Goal: Task Accomplishment & Management: Complete application form

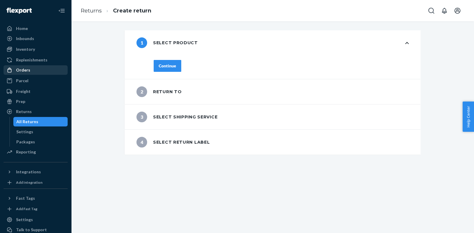
click at [35, 72] on div "Orders" at bounding box center [35, 70] width 63 height 8
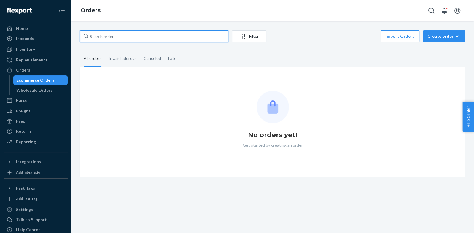
click at [113, 39] on input "text" at bounding box center [154, 36] width 148 height 12
paste input "[PERSON_NAME]"
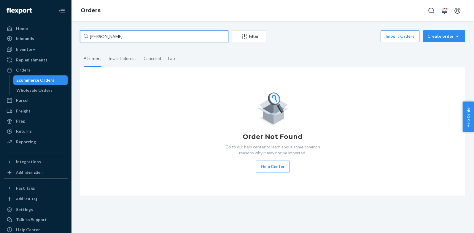
type input "[PERSON_NAME]"
click at [110, 45] on div "[PERSON_NAME] Filter Import Orders Create order Ecommerce order Removal order A…" at bounding box center [273, 113] width 394 height 166
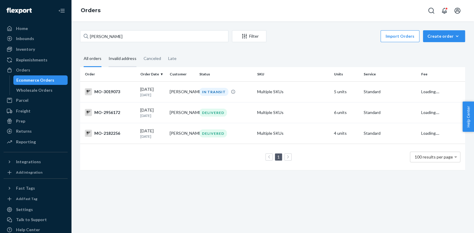
click at [117, 63] on div "Invalid address" at bounding box center [123, 59] width 28 height 16
click at [105, 51] on input "Invalid address" at bounding box center [105, 51] width 0 height 0
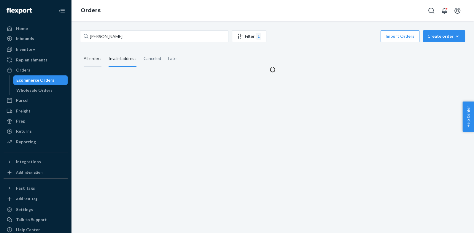
click at [95, 62] on div "All orders" at bounding box center [93, 59] width 18 height 16
click at [80, 51] on input "All orders" at bounding box center [80, 51] width 0 height 0
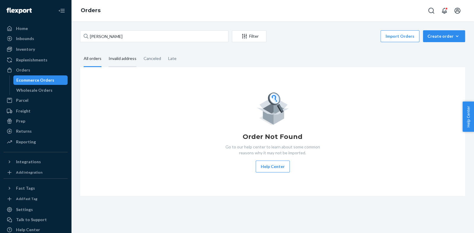
click at [112, 63] on div "Invalid address" at bounding box center [123, 59] width 28 height 16
click at [105, 51] on input "Invalid address" at bounding box center [105, 51] width 0 height 0
click at [97, 61] on div "All orders" at bounding box center [93, 59] width 18 height 16
click at [80, 51] on input "All orders" at bounding box center [80, 51] width 0 height 0
drag, startPoint x: 110, startPoint y: 87, endPoint x: 107, endPoint y: 88, distance: 3.3
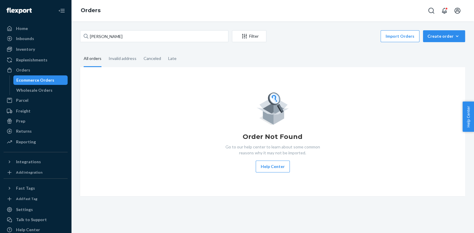
click at [110, 87] on div "Order Not Found Go to our help center to learn about some common reasons why it…" at bounding box center [272, 131] width 385 height 129
drag, startPoint x: 117, startPoint y: 60, endPoint x: 102, endPoint y: 60, distance: 14.8
click at [116, 60] on div "Invalid address" at bounding box center [123, 58] width 28 height 15
click at [105, 51] on input "Invalid address" at bounding box center [105, 51] width 0 height 0
click at [93, 60] on div "All orders" at bounding box center [93, 59] width 18 height 16
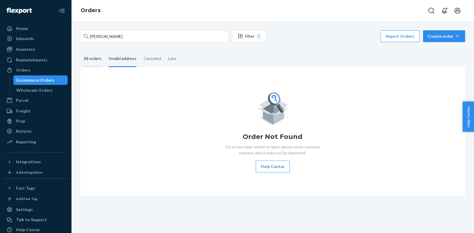
click at [80, 51] on input "All orders" at bounding box center [80, 51] width 0 height 0
click at [103, 91] on div "Order Not Found Go to our help center to learn about some common reasons why it…" at bounding box center [272, 132] width 375 height 82
drag, startPoint x: 111, startPoint y: 60, endPoint x: 101, endPoint y: 60, distance: 9.5
click at [110, 60] on div "Invalid address" at bounding box center [123, 58] width 28 height 15
click at [105, 51] on input "Invalid address" at bounding box center [105, 51] width 0 height 0
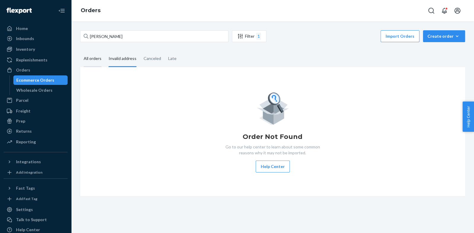
click at [97, 60] on div "All orders" at bounding box center [93, 59] width 18 height 16
click at [80, 51] on input "All orders" at bounding box center [80, 51] width 0 height 0
click at [111, 58] on div "Invalid address" at bounding box center [123, 59] width 28 height 16
click at [105, 51] on input "Invalid address" at bounding box center [105, 51] width 0 height 0
drag, startPoint x: 93, startPoint y: 58, endPoint x: 95, endPoint y: 63, distance: 4.9
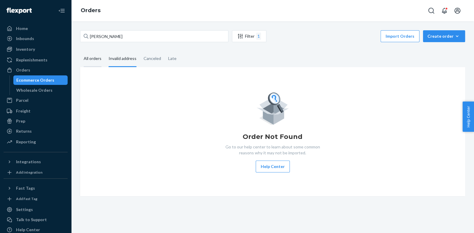
click at [93, 58] on div "All orders" at bounding box center [93, 59] width 18 height 16
click at [80, 51] on input "All orders" at bounding box center [80, 51] width 0 height 0
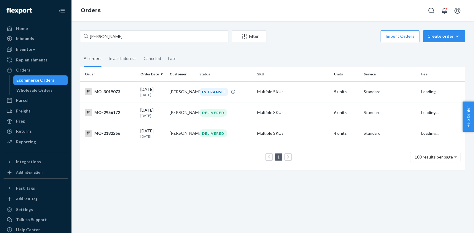
click at [115, 91] on div "MO-3019073" at bounding box center [110, 91] width 51 height 7
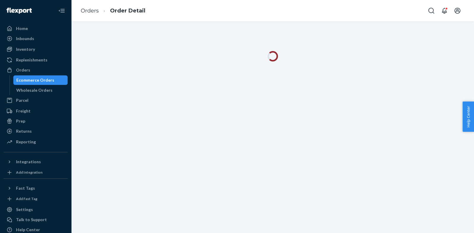
click at [263, 86] on div at bounding box center [272, 126] width 403 height 211
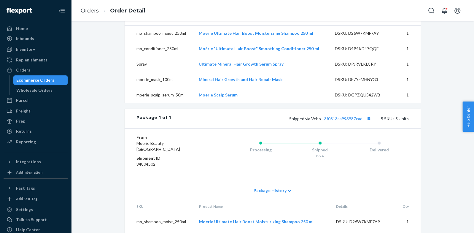
scroll to position [282, 0]
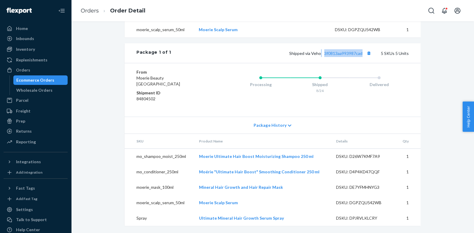
drag, startPoint x: 365, startPoint y: 55, endPoint x: 343, endPoint y: 61, distance: 22.6
click at [321, 54] on span "Shipped via Veho 3f0813aa993987cad" at bounding box center [330, 53] width 83 height 5
click at [237, 58] on div "Package 1 of 1 Shipped via Veho 3f0813aa993987cad 5 SKUs 5 Units" at bounding box center [273, 53] width 296 height 20
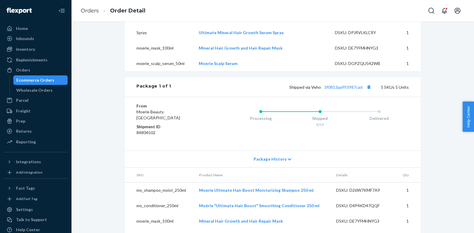
scroll to position [252, 0]
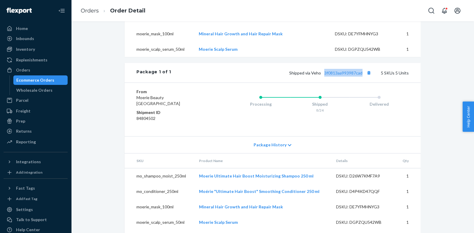
drag, startPoint x: 364, startPoint y: 87, endPoint x: 325, endPoint y: 86, distance: 38.6
click at [326, 76] on div "Shipped via Veho 3f0813aa993987cad 5 SKUs 5 Units" at bounding box center [290, 73] width 238 height 8
copy link "3f0813aa993987cad"
drag, startPoint x: 22, startPoint y: 68, endPoint x: 17, endPoint y: 67, distance: 5.4
click at [22, 68] on div "Orders" at bounding box center [23, 70] width 14 height 6
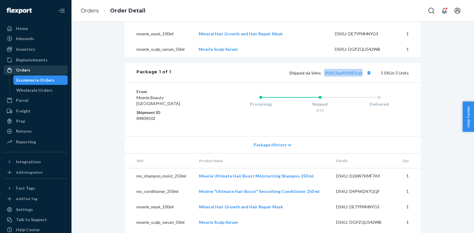
click at [22, 68] on div "Orders" at bounding box center [23, 70] width 14 height 6
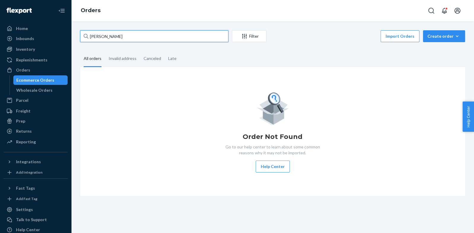
click at [136, 31] on input "[PERSON_NAME]" at bounding box center [154, 36] width 148 height 12
paste input "[PERSON_NAME]"
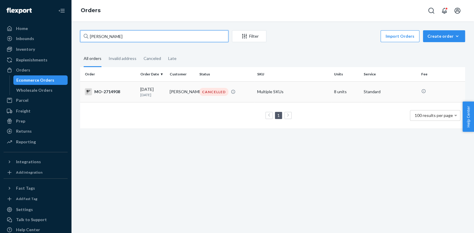
type input "[PERSON_NAME]"
click at [148, 94] on p "[DATE]" at bounding box center [152, 94] width 25 height 5
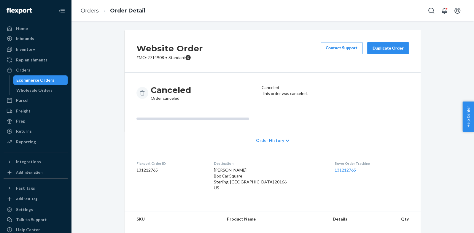
drag, startPoint x: 383, startPoint y: 50, endPoint x: 284, endPoint y: 96, distance: 109.4
click at [383, 50] on div "Duplicate Order" at bounding box center [387, 48] width 31 height 6
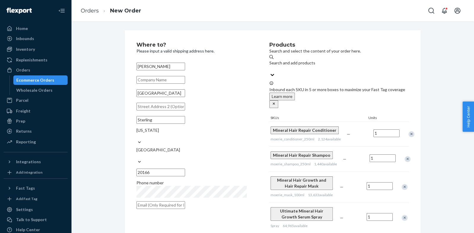
click at [162, 97] on input "[GEOGRAPHIC_DATA]" at bounding box center [160, 93] width 49 height 8
paste input "[STREET_ADDRESS]"
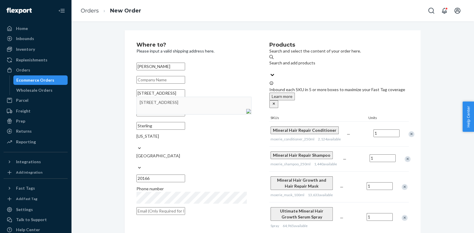
type input "[STREET_ADDRESS]"
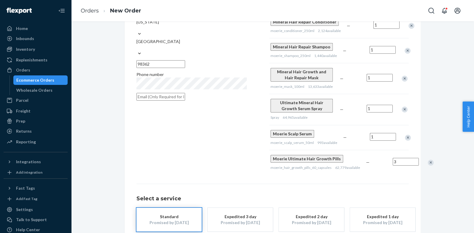
scroll to position [127, 0]
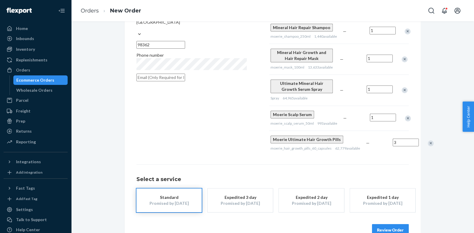
click at [373, 224] on button "Review Order" at bounding box center [390, 230] width 37 height 12
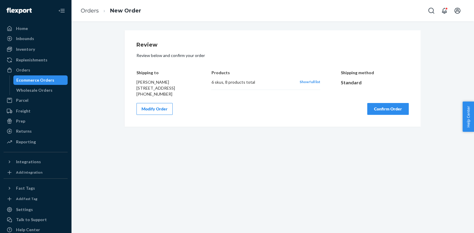
click at [387, 115] on button "Confirm Order" at bounding box center [388, 109] width 42 height 12
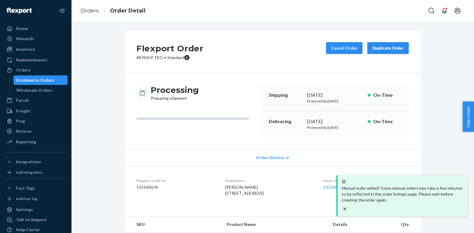
click at [151, 186] on dd "135149674" at bounding box center [175, 187] width 79 height 6
drag, startPoint x: 151, startPoint y: 186, endPoint x: 146, endPoint y: 184, distance: 5.0
click at [151, 186] on dd "135149674" at bounding box center [175, 187] width 79 height 6
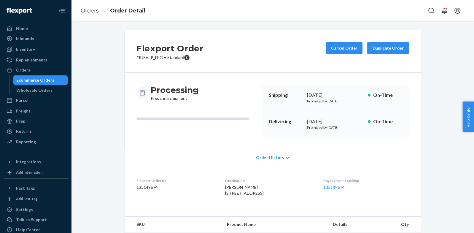
click at [146, 184] on dd "135149674" at bounding box center [175, 187] width 79 height 6
copy dd "135149674"
drag, startPoint x: 137, startPoint y: 56, endPoint x: 155, endPoint y: 59, distance: 18.6
click at [161, 59] on div "Flexport Order # RJSVLP_FEG • Standard Cancel Order Duplicate Order" at bounding box center [273, 51] width 296 height 42
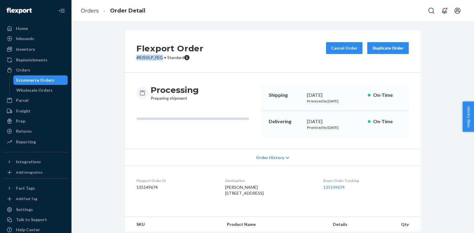
copy p "# RJSVLP_FEG"
